Goal: Find specific page/section: Find specific page/section

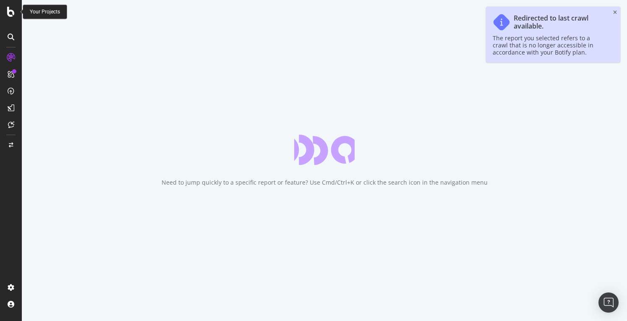
click at [8, 11] on icon at bounding box center [11, 12] width 8 height 10
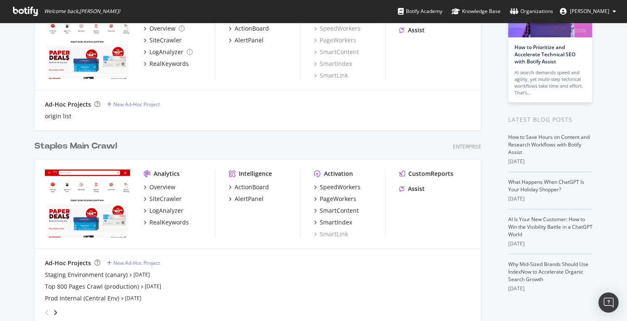
scroll to position [168, 0]
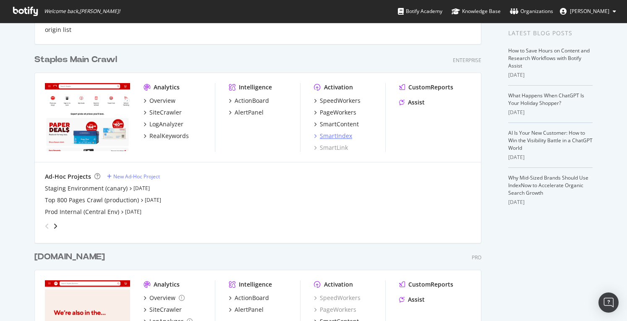
click at [338, 136] on div "SmartIndex" at bounding box center [336, 136] width 32 height 8
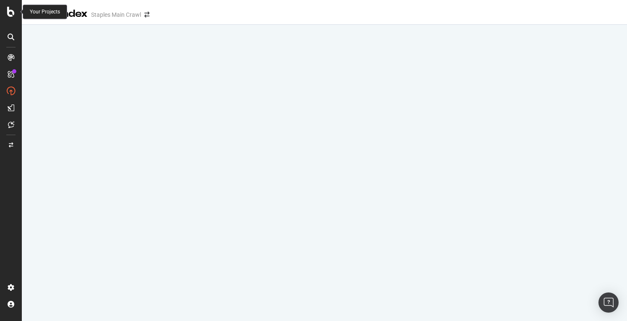
click at [9, 11] on icon at bounding box center [11, 12] width 8 height 10
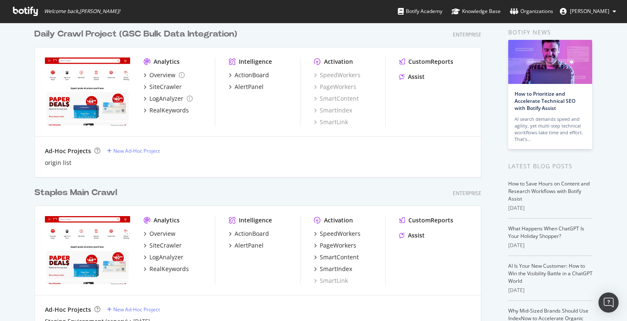
scroll to position [84, 0]
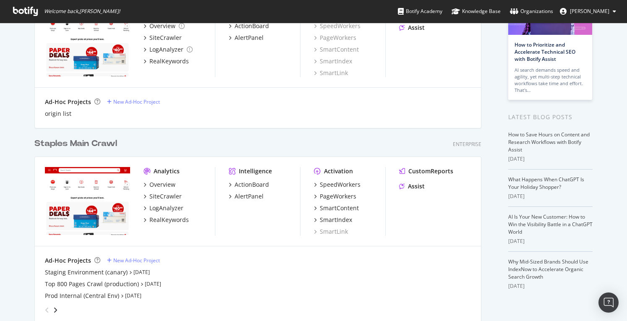
click at [72, 145] on div "Staples Main Crawl" at bounding box center [75, 144] width 83 height 12
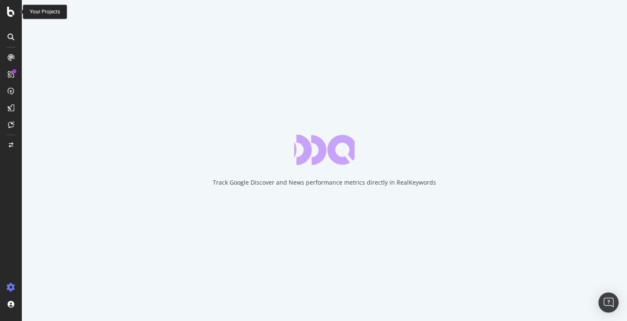
click at [7, 11] on icon at bounding box center [11, 12] width 8 height 10
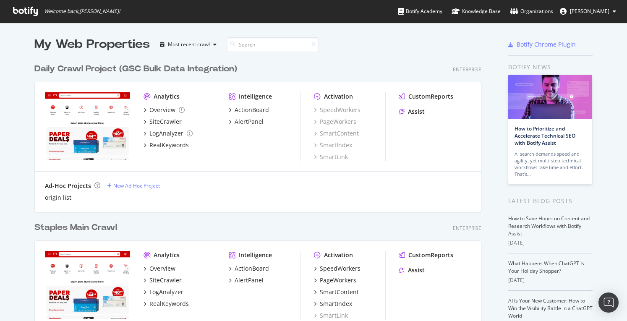
scroll to position [315, 614]
click at [330, 302] on div "SmartIndex" at bounding box center [336, 303] width 32 height 8
